Goal: Task Accomplishment & Management: Use online tool/utility

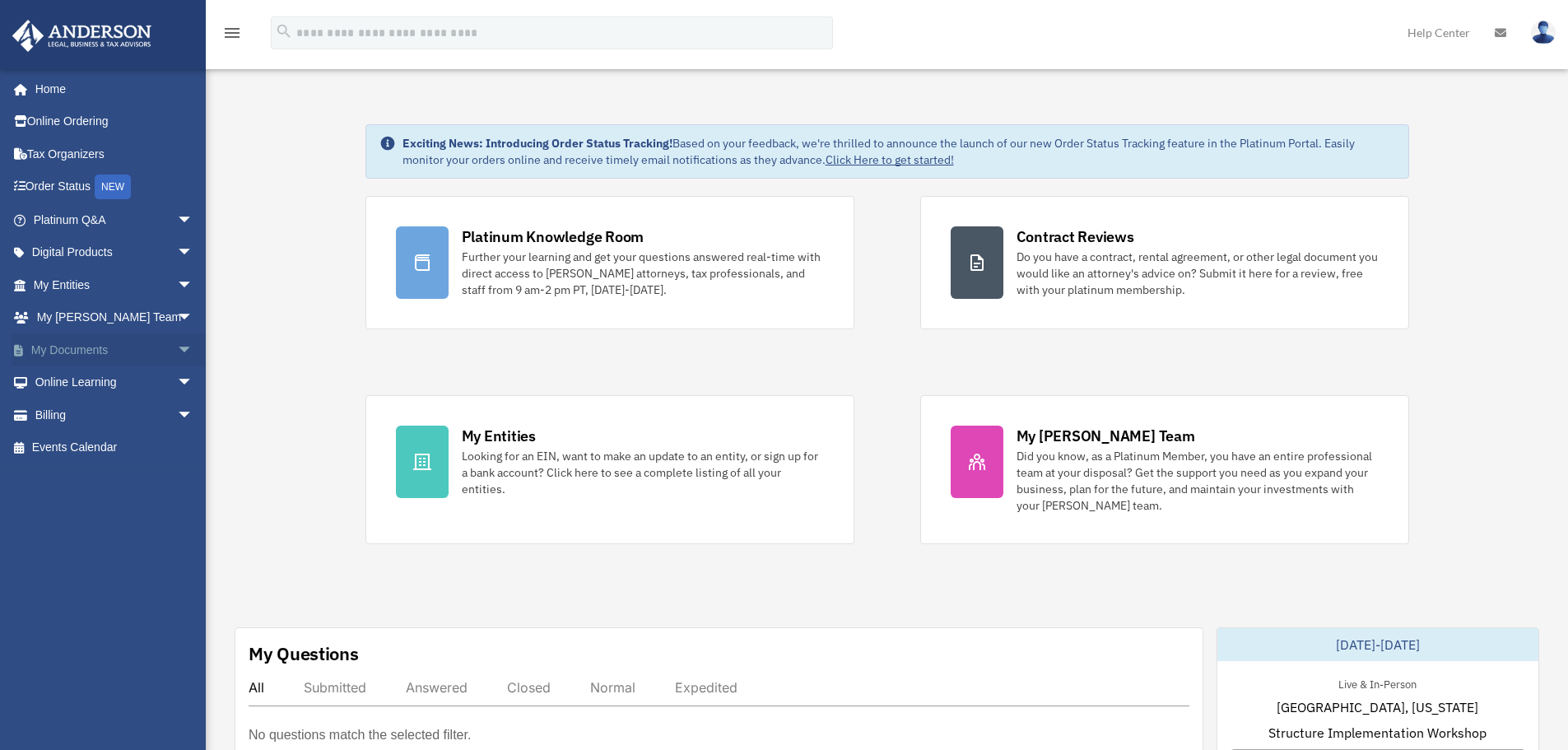
click at [99, 348] on link "My Documents arrow_drop_down" at bounding box center [115, 350] width 207 height 33
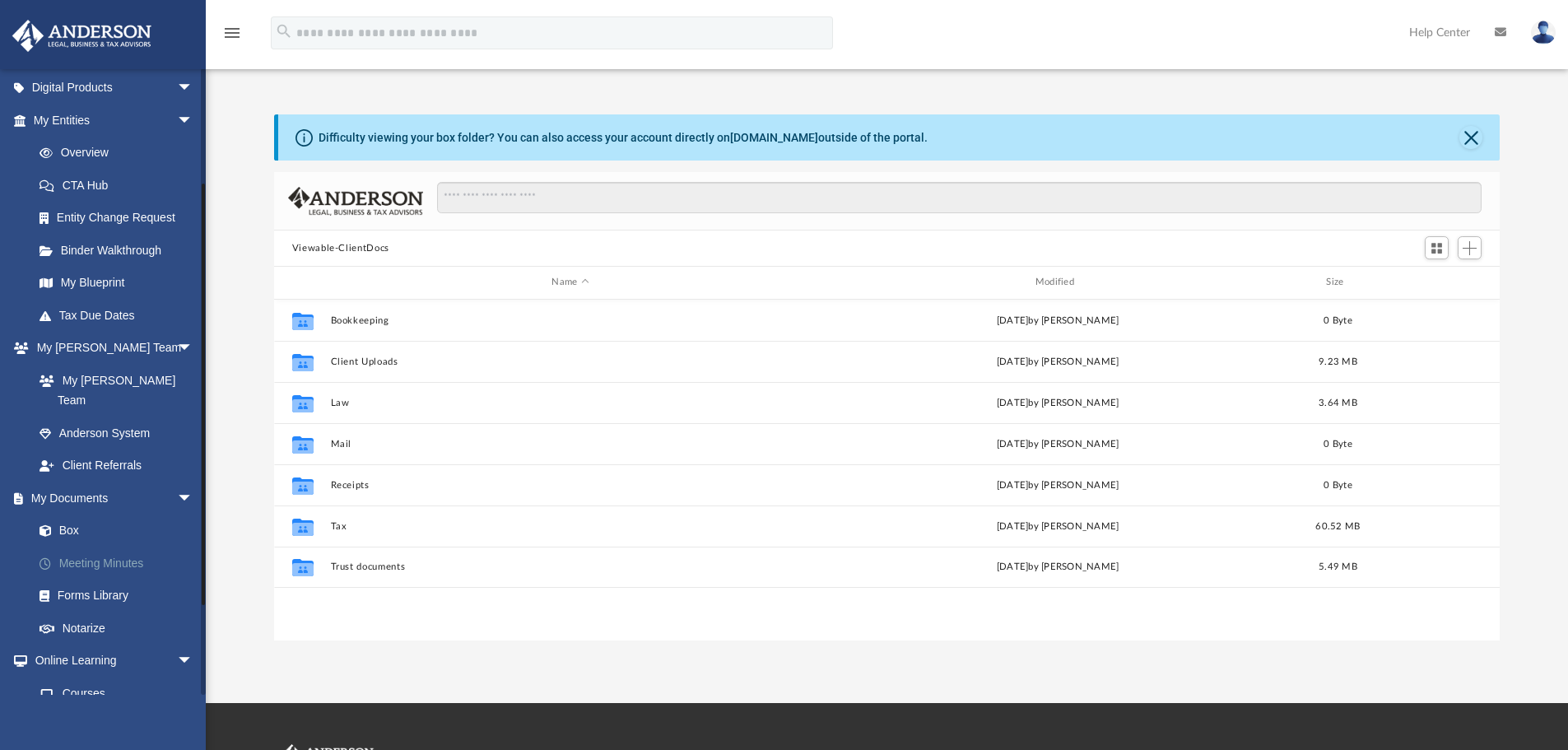
scroll to position [362, 1213]
click at [87, 514] on link "Box" at bounding box center [120, 531] width 195 height 33
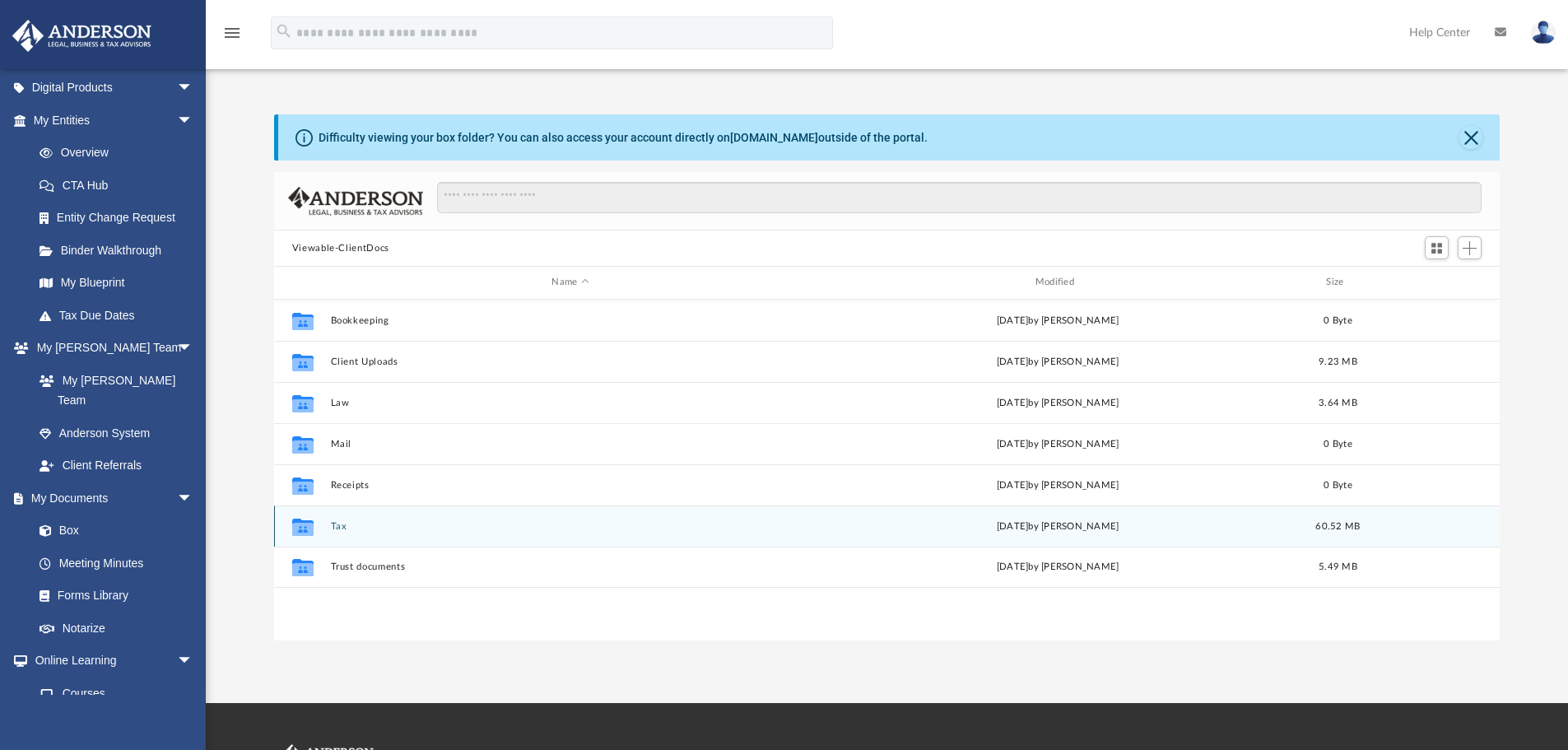
click at [390, 529] on button "Tax" at bounding box center [570, 527] width 480 height 11
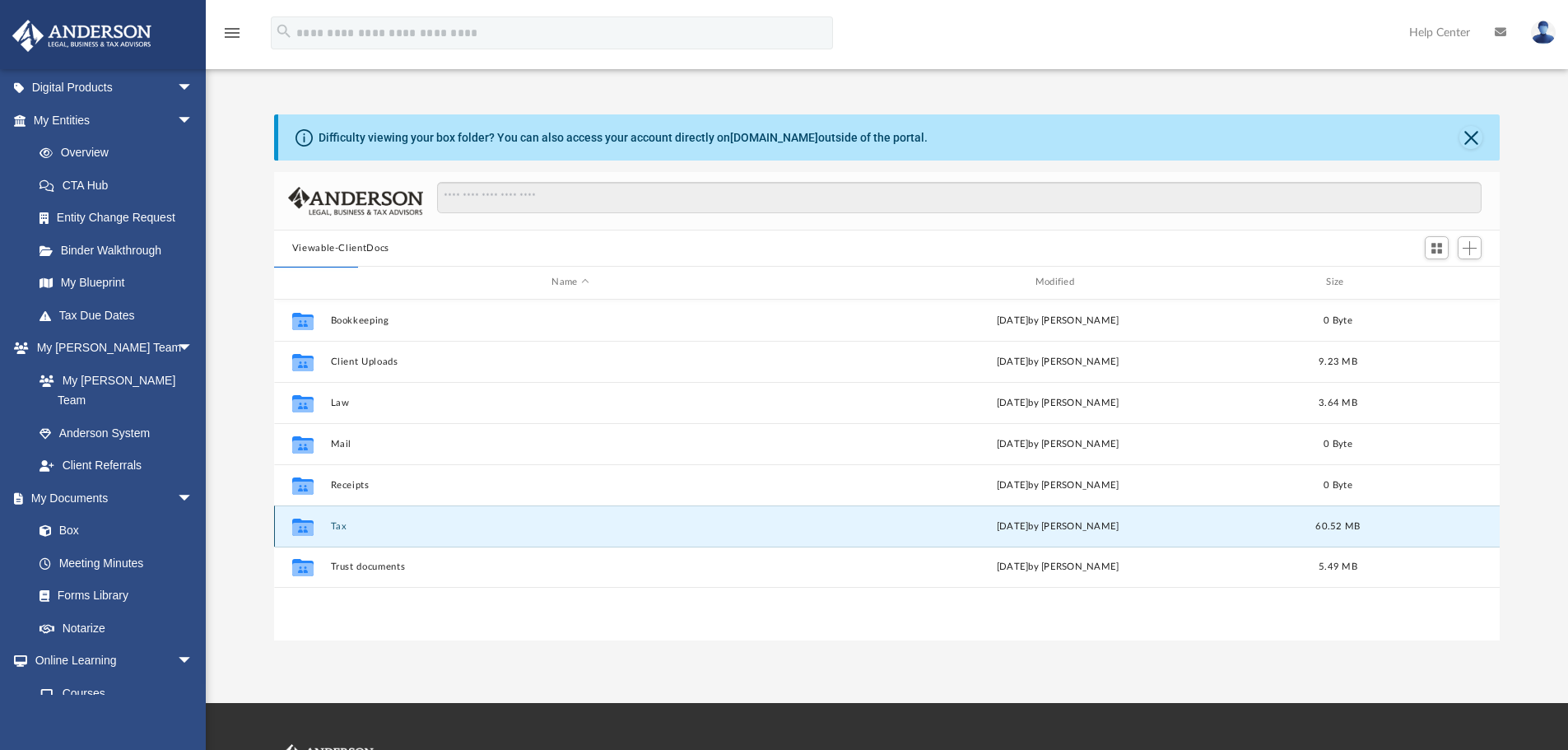
click at [309, 528] on icon "grid" at bounding box center [303, 529] width 22 height 13
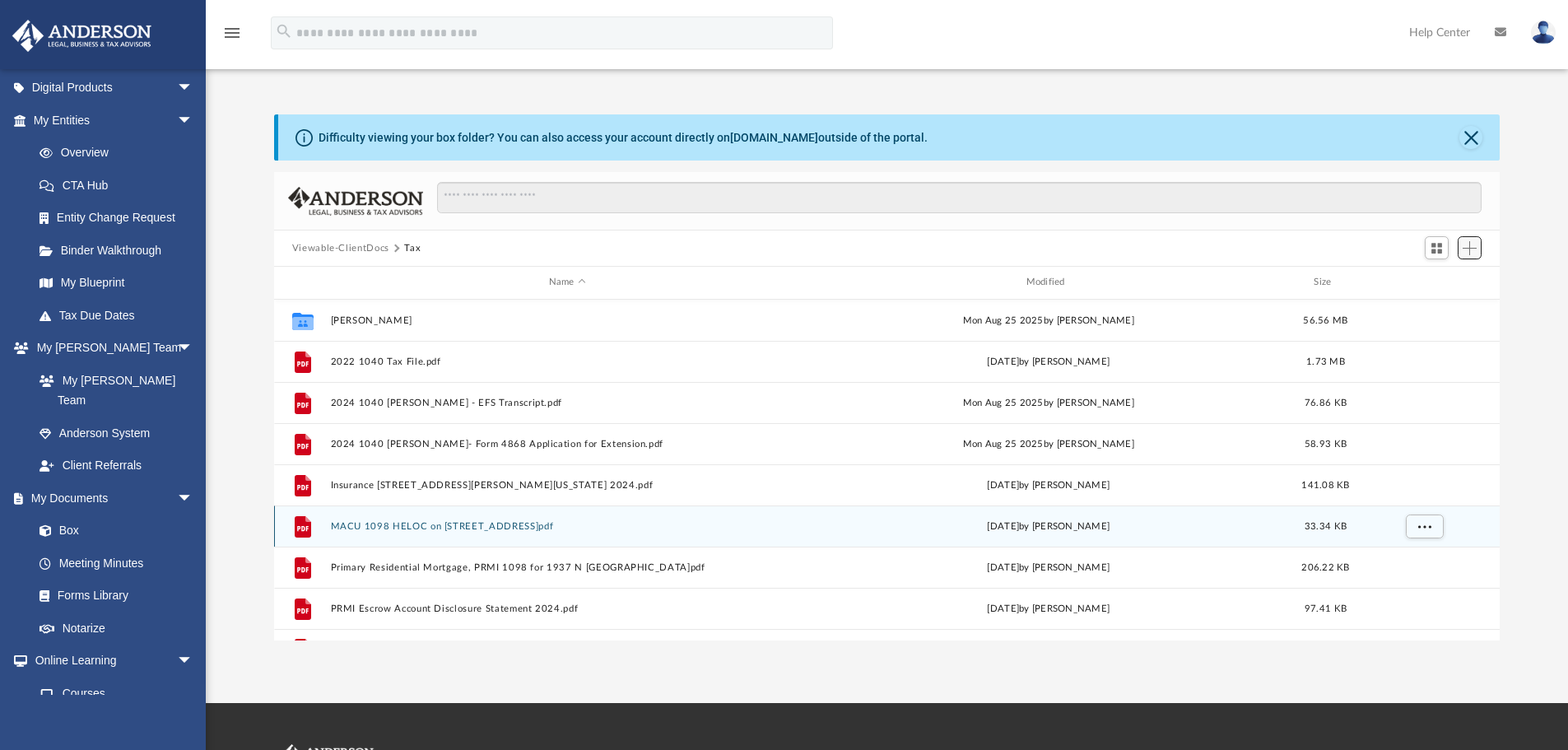
click at [1472, 246] on span "Add" at bounding box center [1470, 248] width 14 height 14
click at [1438, 282] on li "Upload" at bounding box center [1447, 280] width 53 height 17
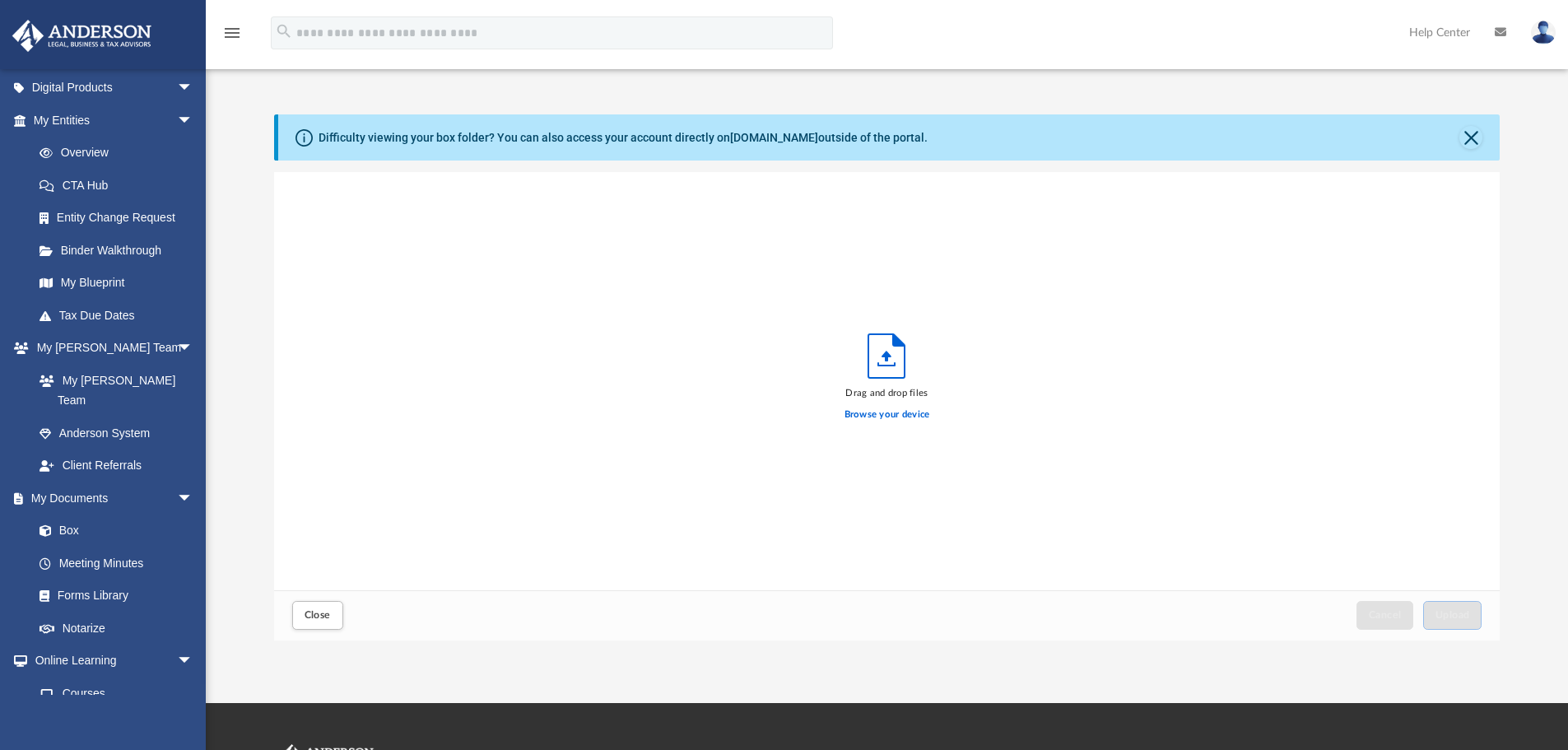
scroll to position [405, 1213]
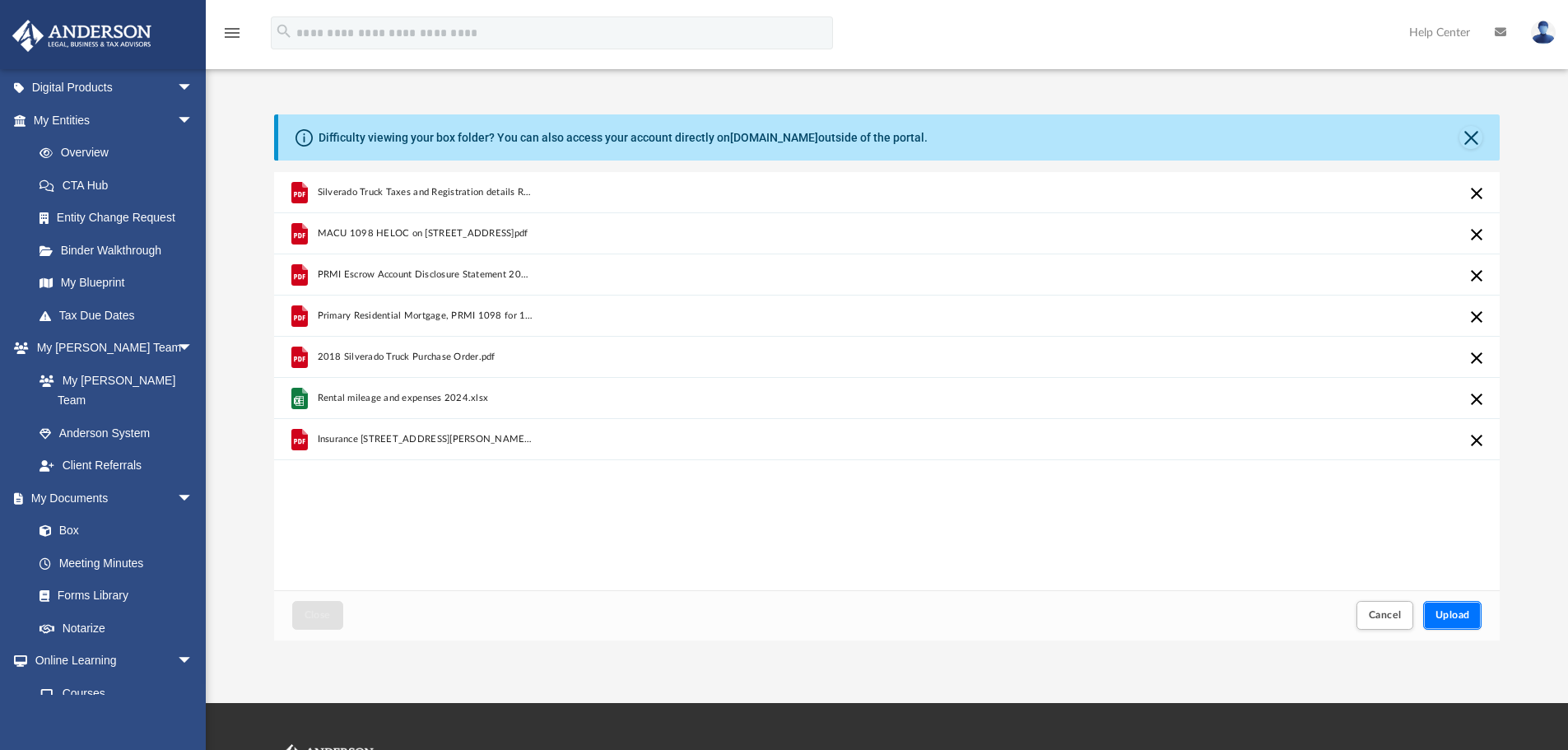
click at [1469, 615] on span "Upload" at bounding box center [1453, 614] width 35 height 10
